Goal: Information Seeking & Learning: Learn about a topic

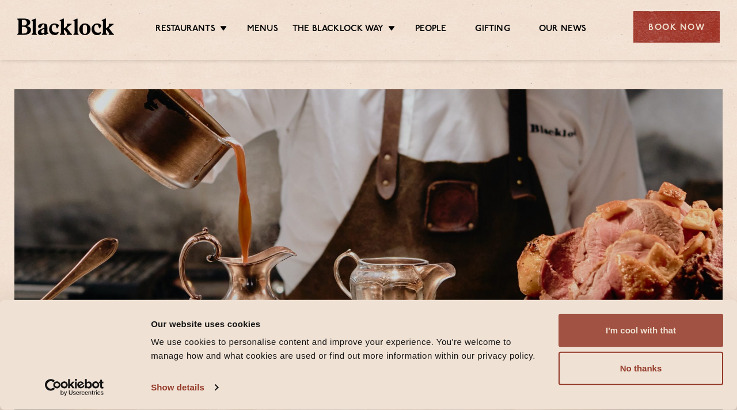
click at [649, 327] on button "I'm cool with that" at bounding box center [640, 330] width 165 height 33
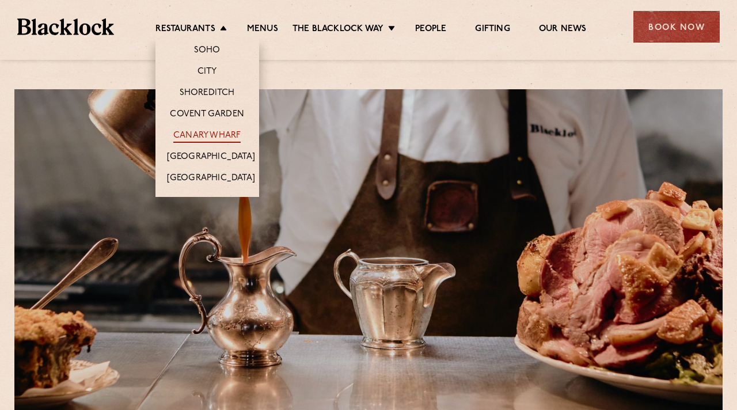
click at [200, 134] on link "Canary Wharf" at bounding box center [206, 136] width 67 height 13
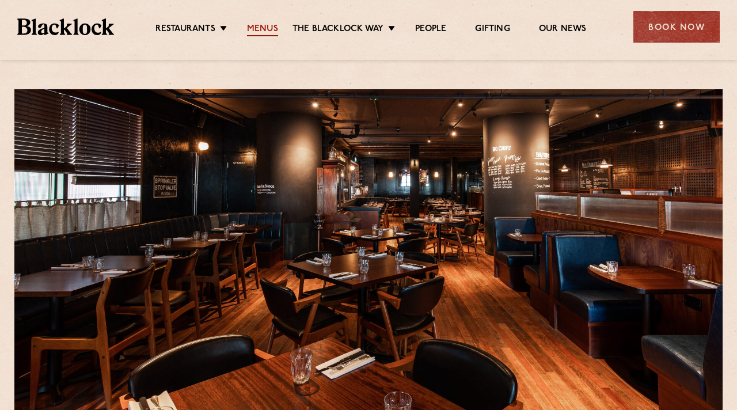
click at [264, 32] on link "Menus" at bounding box center [262, 30] width 31 height 13
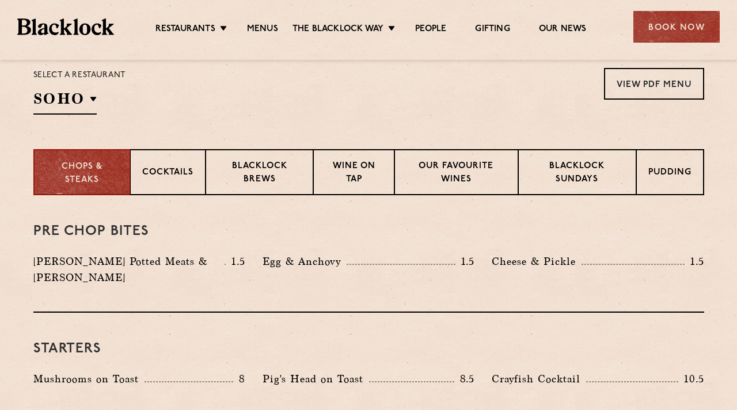
scroll to position [435, 0]
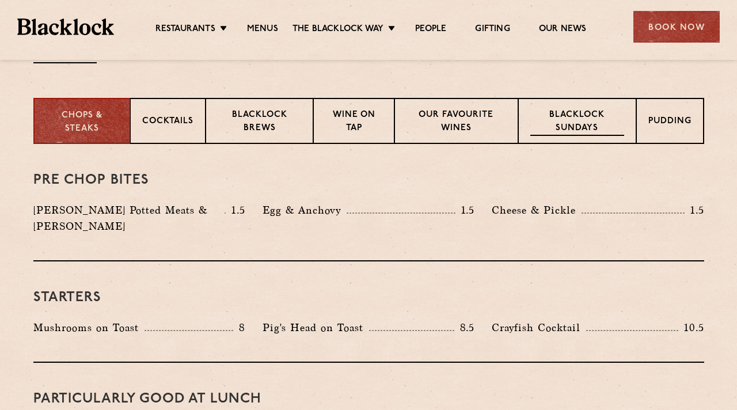
click at [552, 128] on p "Blacklock Sundays" at bounding box center [576, 122] width 93 height 27
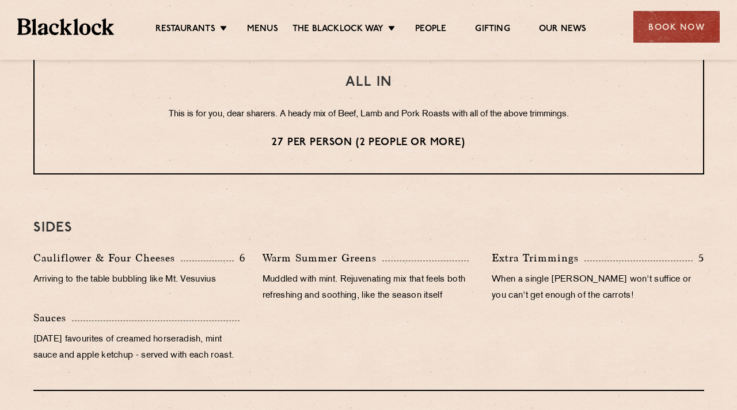
scroll to position [1001, 0]
